Goal: Information Seeking & Learning: Check status

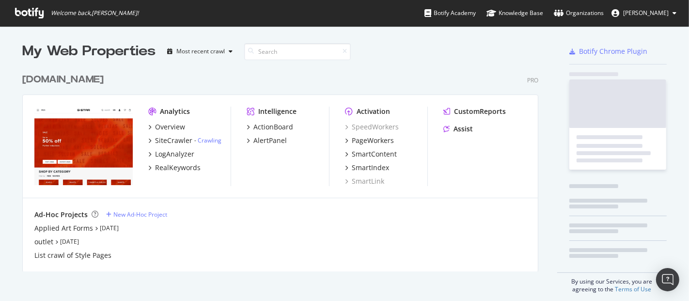
scroll to position [293, 672]
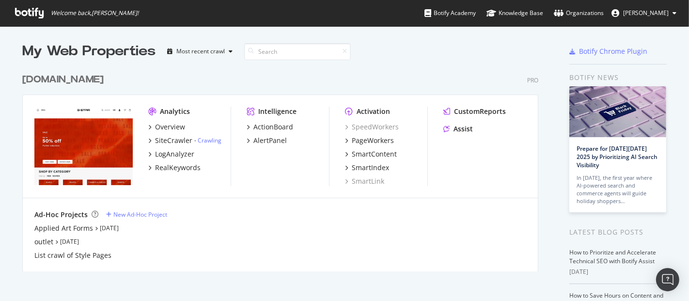
click at [77, 85] on div "[DOMAIN_NAME]" at bounding box center [62, 80] width 81 height 14
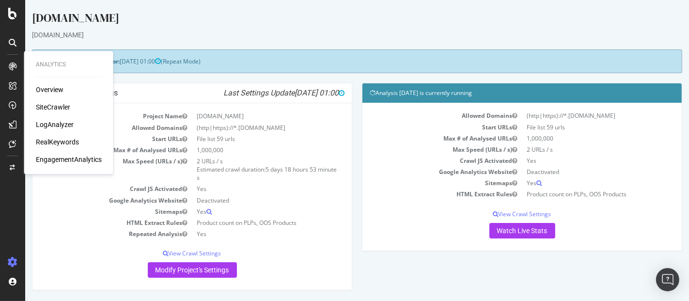
click at [58, 141] on div "RealKeywords" at bounding box center [57, 142] width 43 height 10
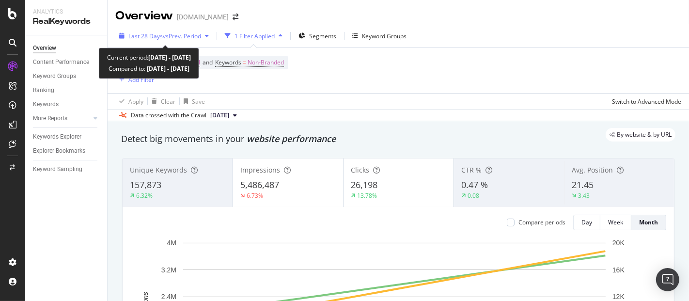
click at [178, 40] on div "Last 28 Days vs Prev. Period" at bounding box center [163, 36] width 97 height 15
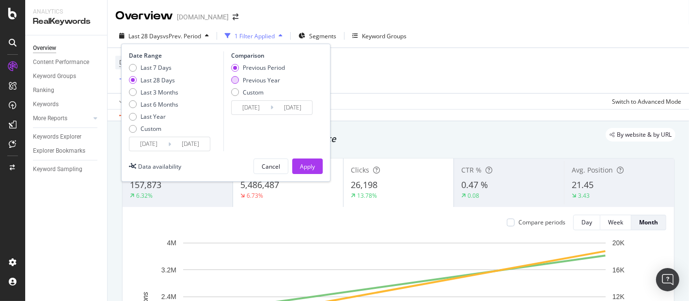
click at [239, 81] on div "Previous Year" at bounding box center [258, 80] width 54 height 8
type input "[DATE]"
click at [310, 163] on div "Apply" at bounding box center [307, 166] width 15 height 8
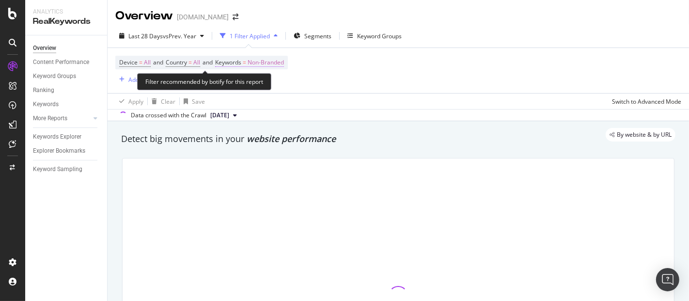
click at [268, 67] on span "Non-Branded" at bounding box center [265, 63] width 36 height 14
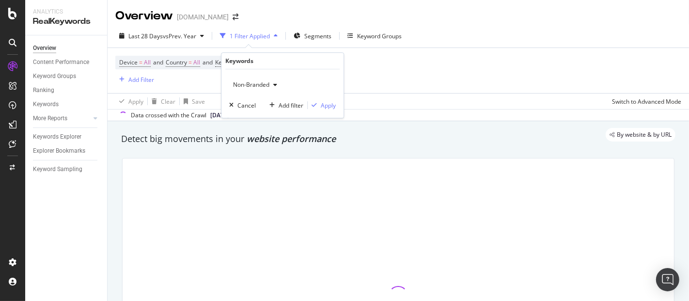
click at [263, 86] on span "Non-Branded" at bounding box center [249, 84] width 40 height 8
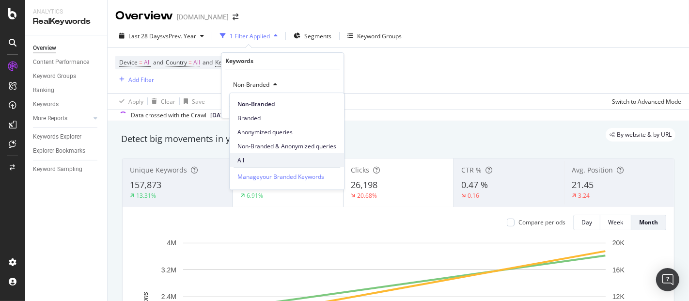
click at [249, 153] on div "All" at bounding box center [287, 160] width 114 height 14
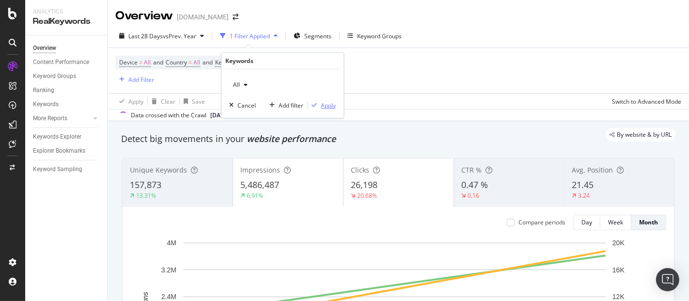
click at [325, 103] on div "Apply" at bounding box center [328, 105] width 15 height 8
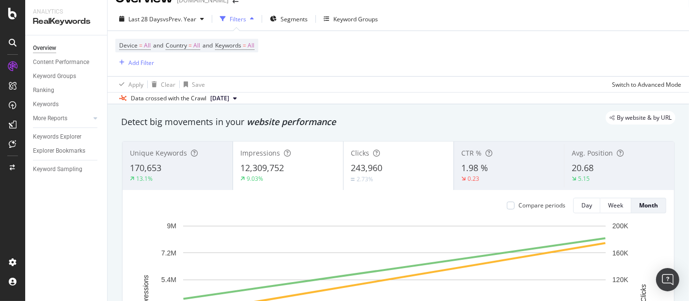
scroll to position [63, 0]
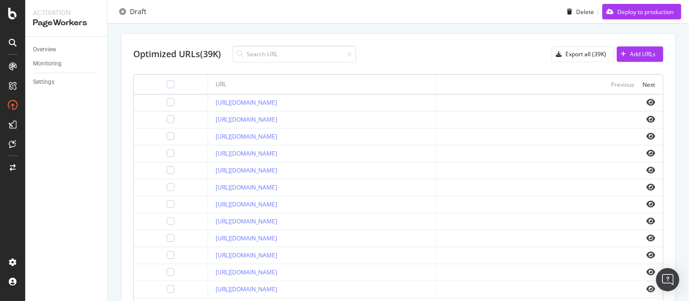
scroll to position [444, 0]
